Goal: Task Accomplishment & Management: Use online tool/utility

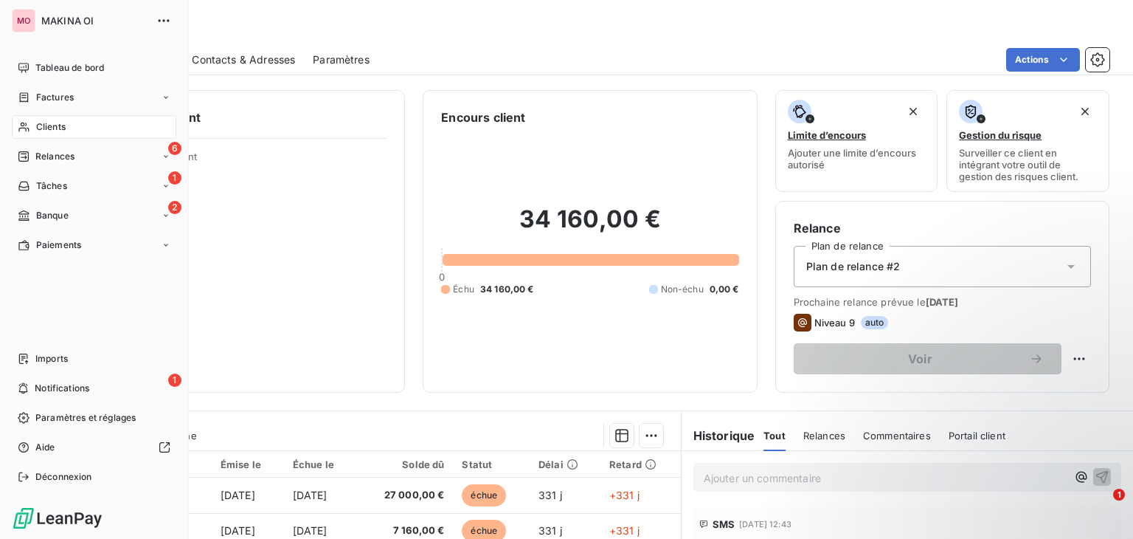
click at [32, 211] on div "Banque" at bounding box center [43, 215] width 51 height 13
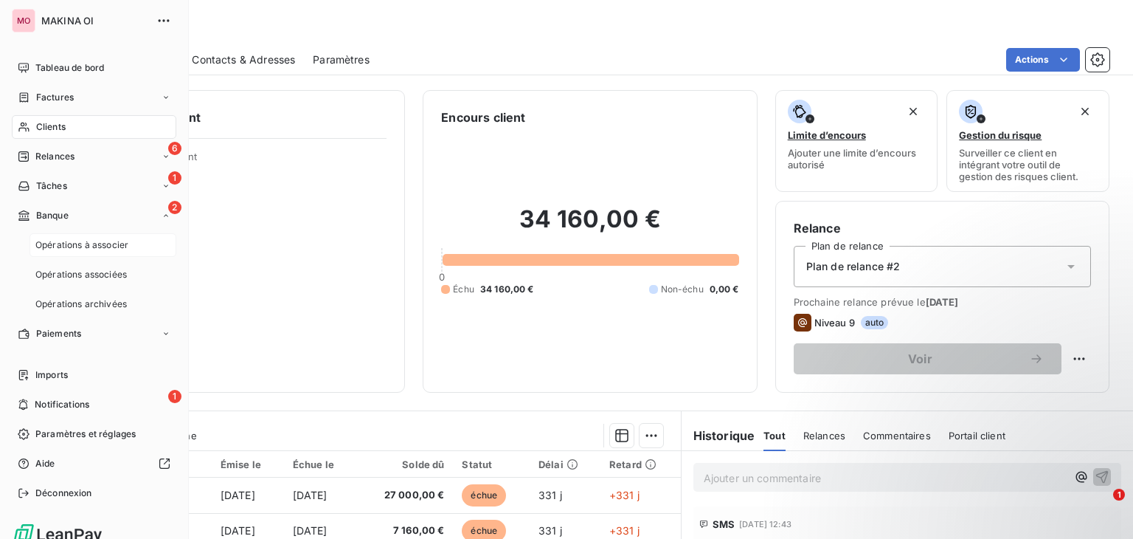
click at [129, 247] on div "Opérations à associer" at bounding box center [103, 245] width 147 height 24
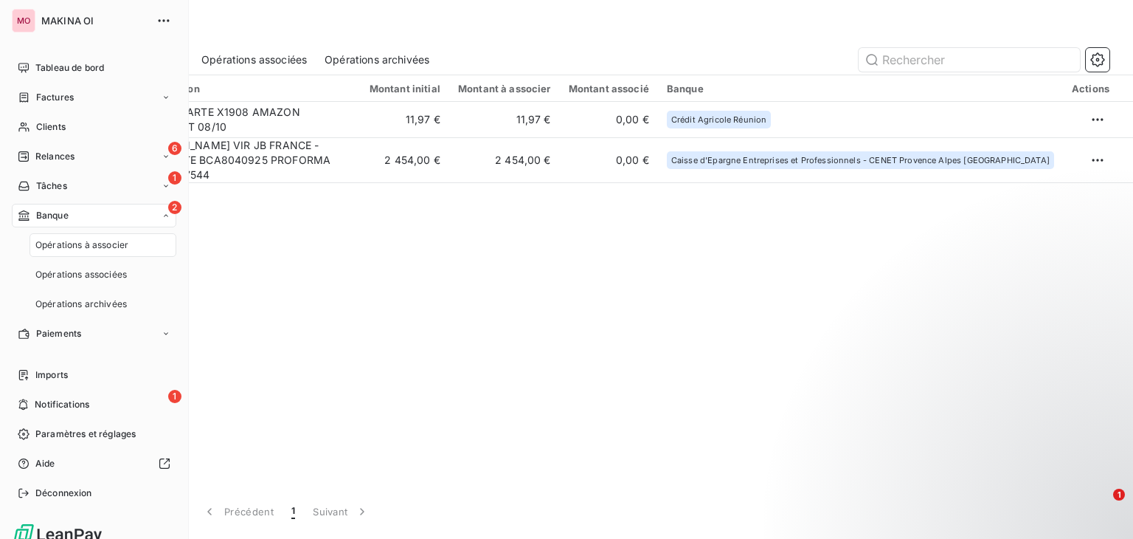
click at [129, 247] on div "Opérations à associer" at bounding box center [103, 245] width 147 height 24
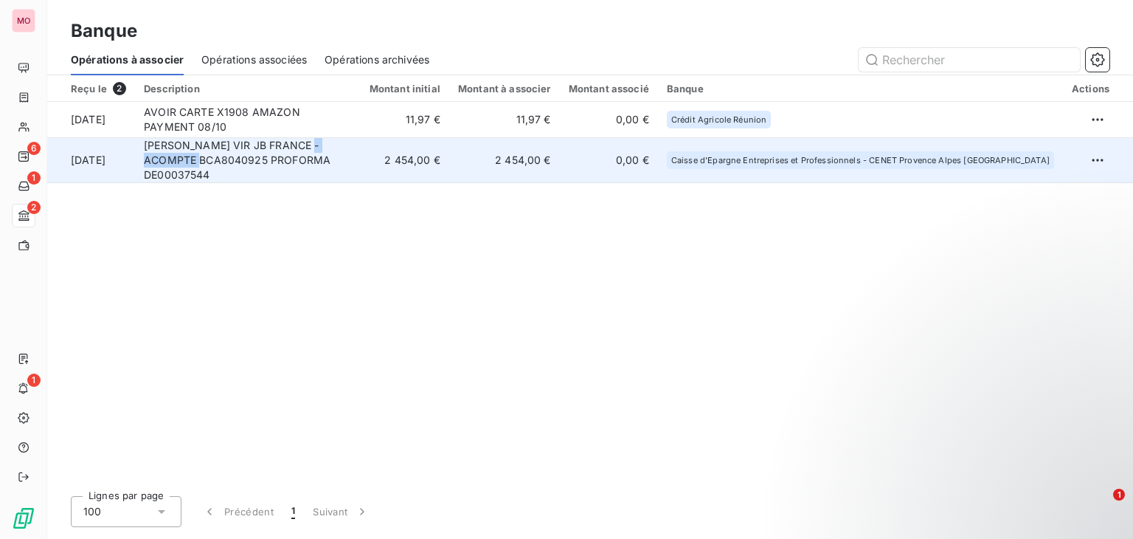
drag, startPoint x: 392, startPoint y: 148, endPoint x: 314, endPoint y: 148, distance: 77.5
click at [314, 148] on td "[PERSON_NAME] VIR JB FRANCE - ACOMPTE BCA8040925 PROFORMA DE00037544" at bounding box center [248, 159] width 226 height 45
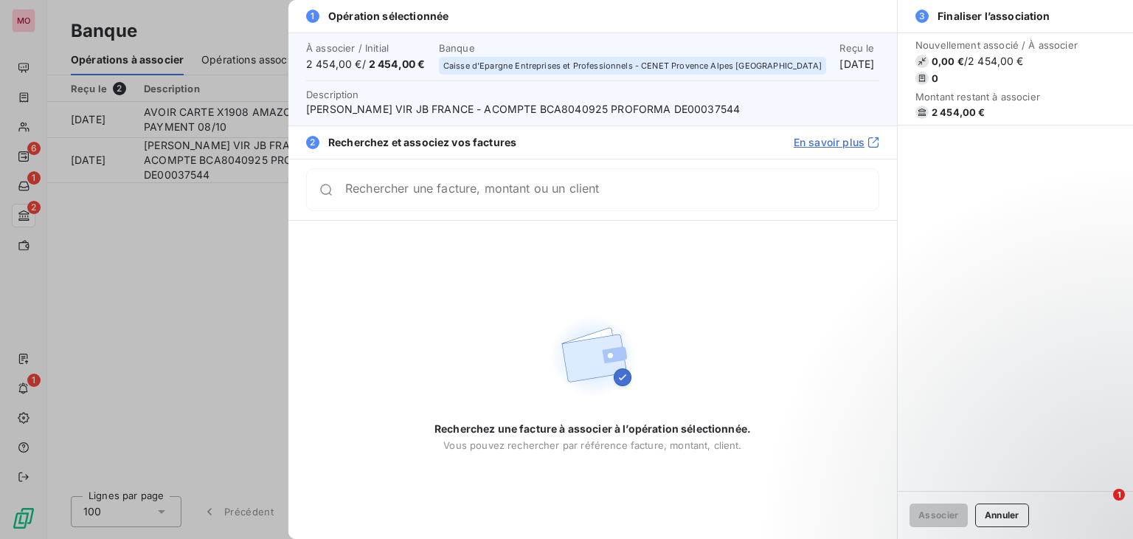
click at [237, 241] on div at bounding box center [566, 269] width 1133 height 539
